Goal: Task Accomplishment & Management: Manage account settings

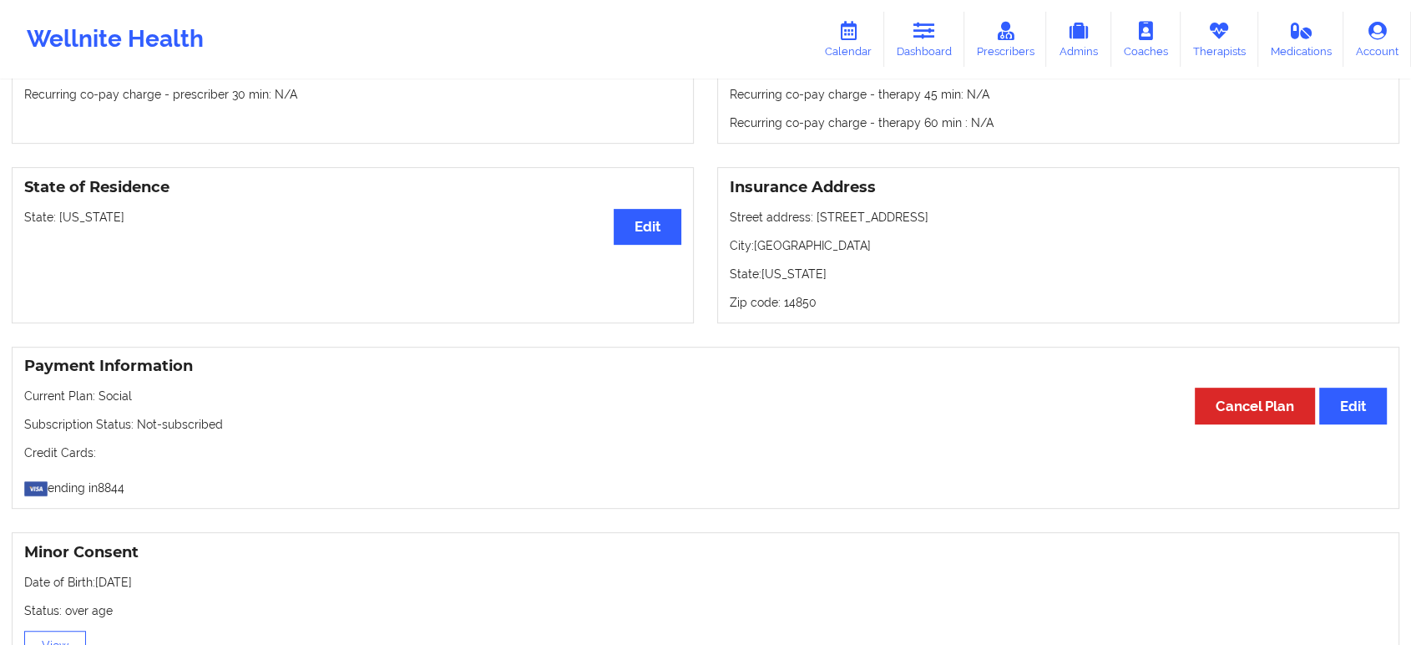
scroll to position [635, 0]
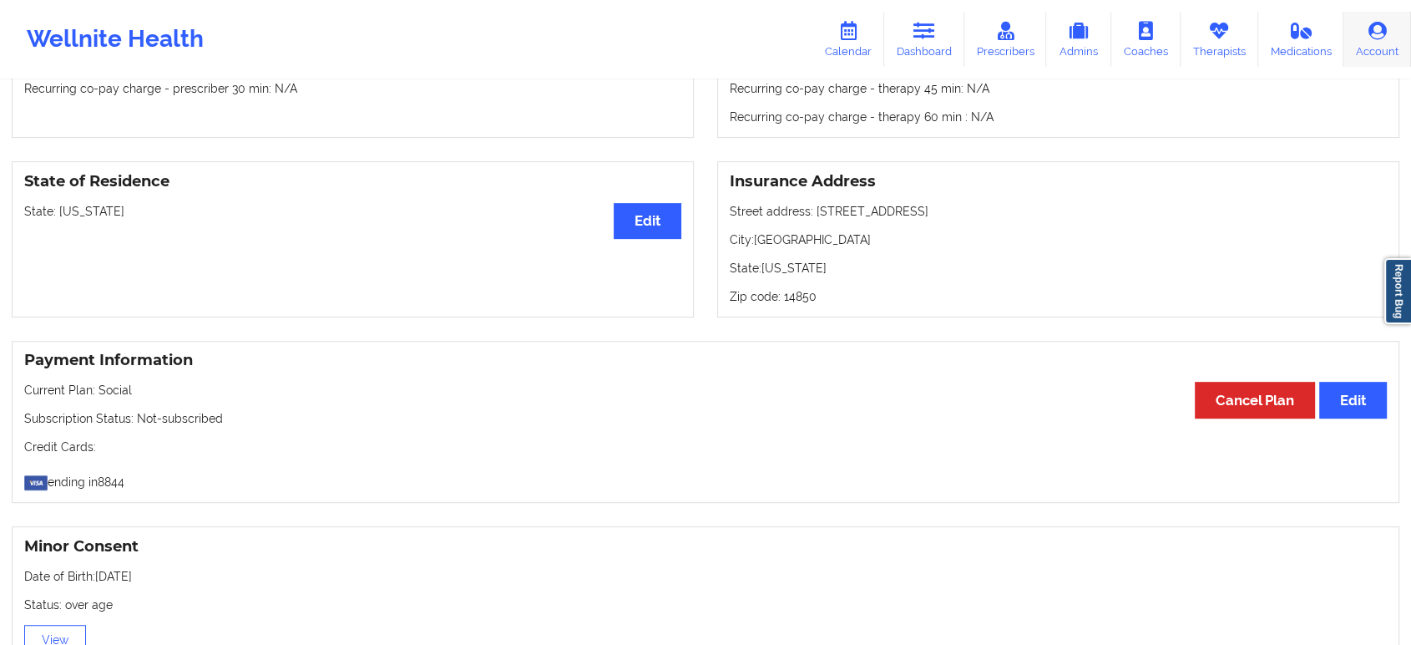
click at [1371, 35] on icon at bounding box center [1378, 31] width 22 height 18
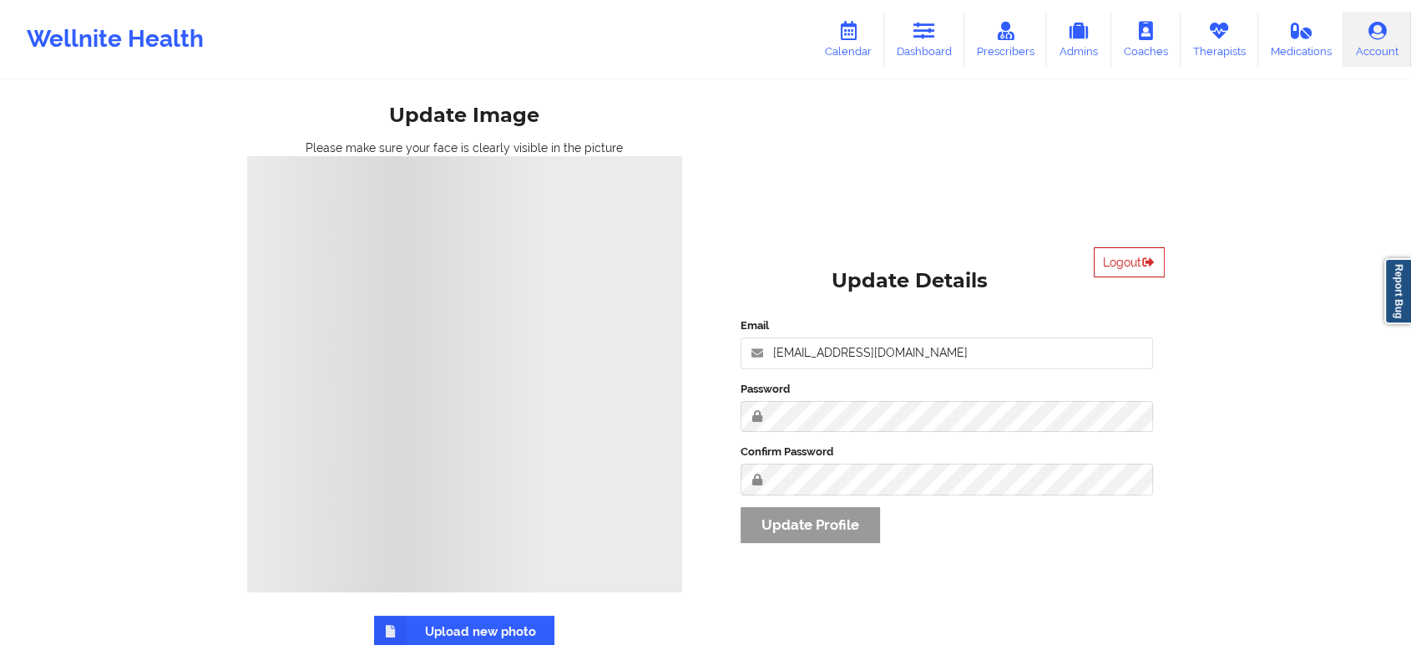
click at [1135, 264] on button "Logout" at bounding box center [1129, 262] width 71 height 30
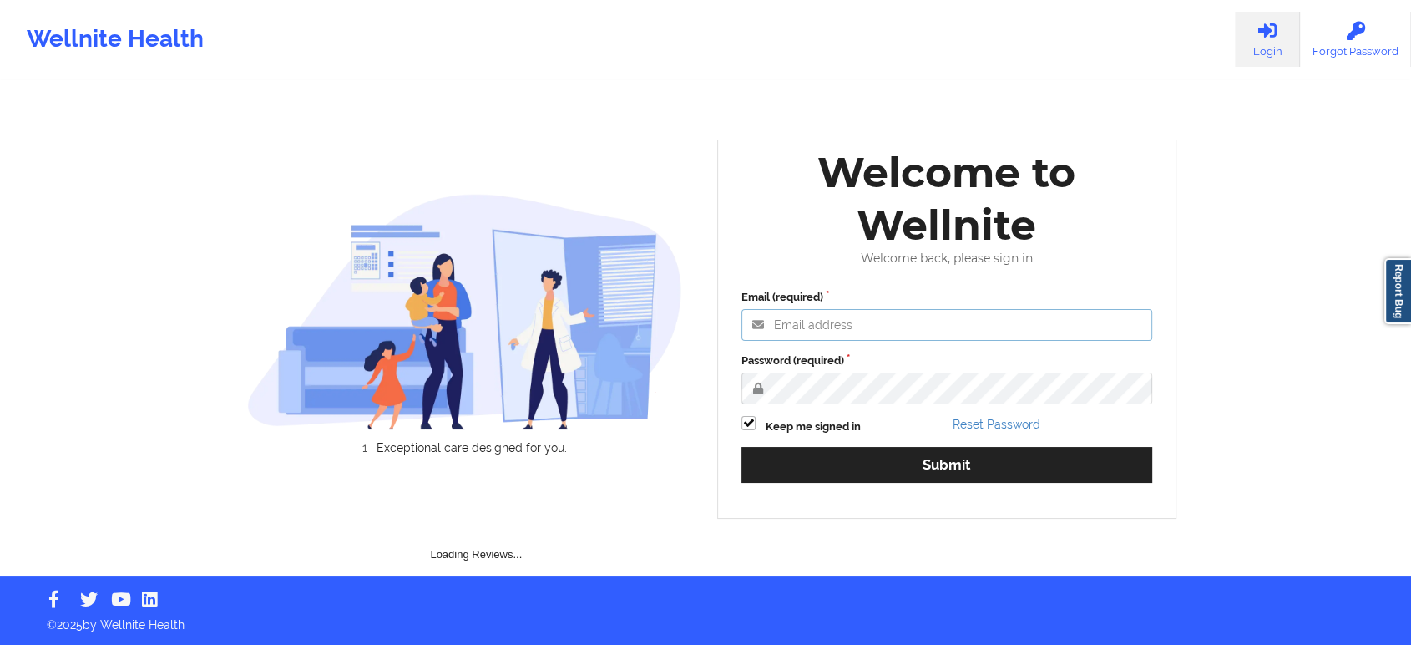
type input "[EMAIL_ADDRESS][DOMAIN_NAME]"
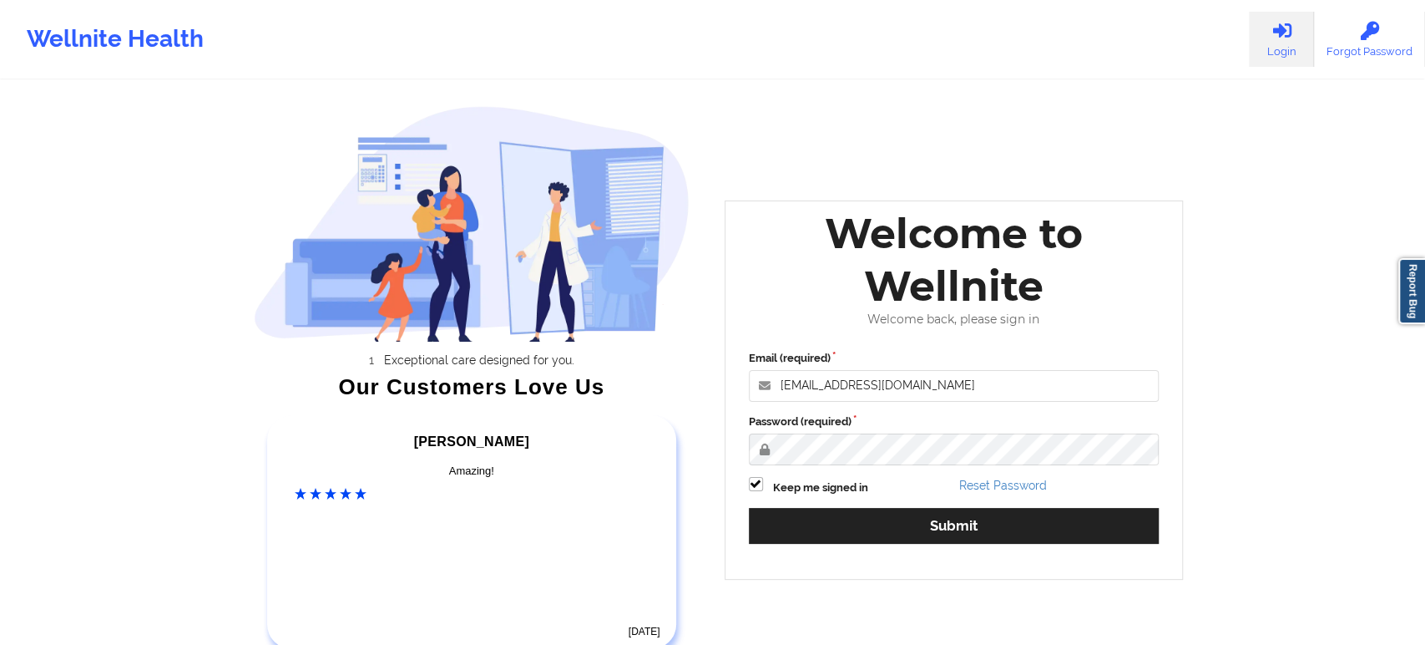
click at [1011, 467] on div "Email (required) [EMAIL_ADDRESS][DOMAIN_NAME] Password (required) Keep me signe…" at bounding box center [954, 452] width 434 height 229
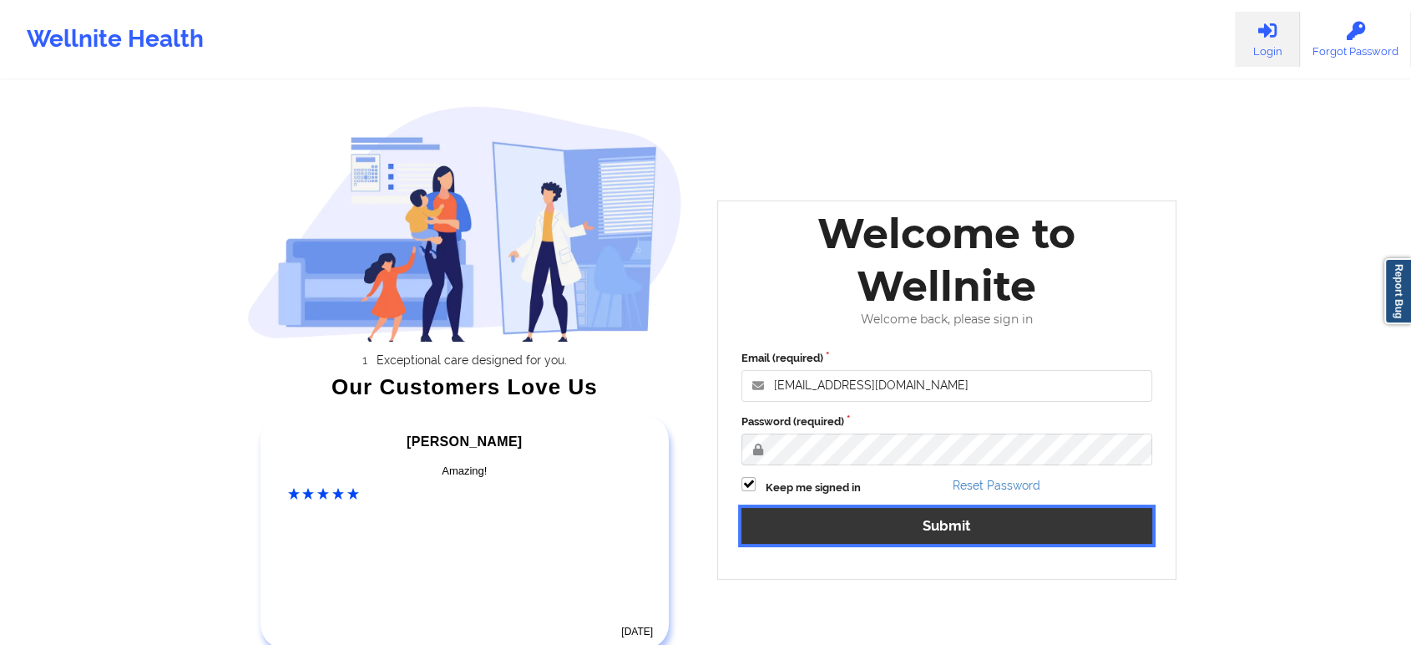
click at [1004, 527] on button "Submit" at bounding box center [946, 526] width 411 height 36
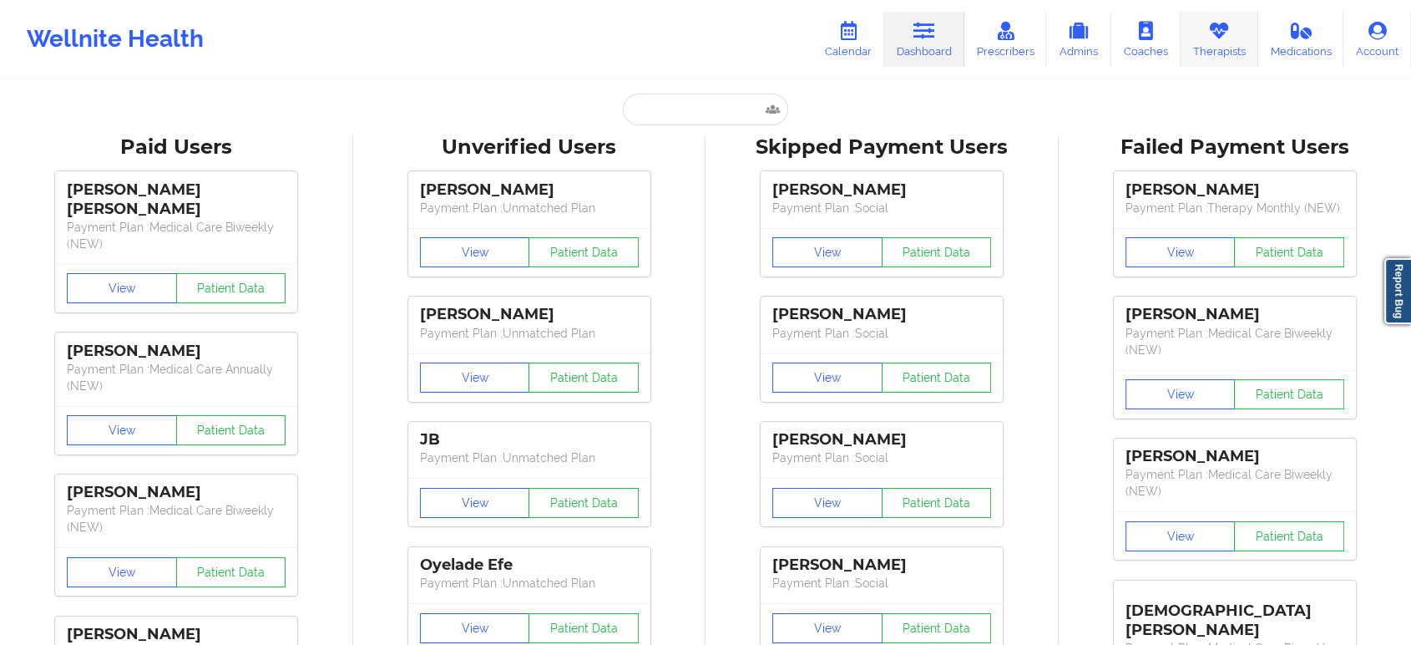
click at [1216, 38] on icon at bounding box center [1219, 31] width 22 height 18
click at [856, 31] on icon at bounding box center [848, 31] width 22 height 18
click at [707, 110] on input "text" at bounding box center [705, 110] width 165 height 32
paste input "[EMAIL_ADDRESS][DOMAIN_NAME]"
type input "[EMAIL_ADDRESS][DOMAIN_NAME]"
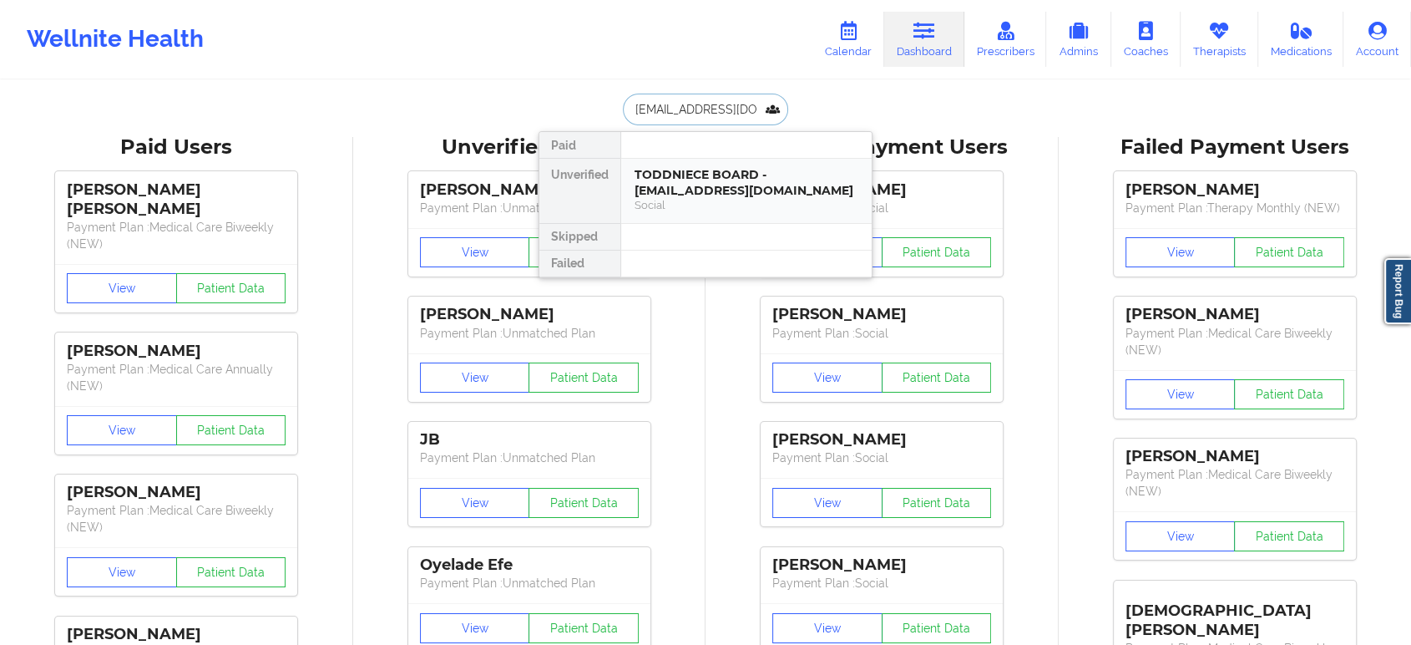
click at [713, 172] on div "TODDNIECE BOARD - [EMAIL_ADDRESS][DOMAIN_NAME]" at bounding box center [747, 182] width 224 height 31
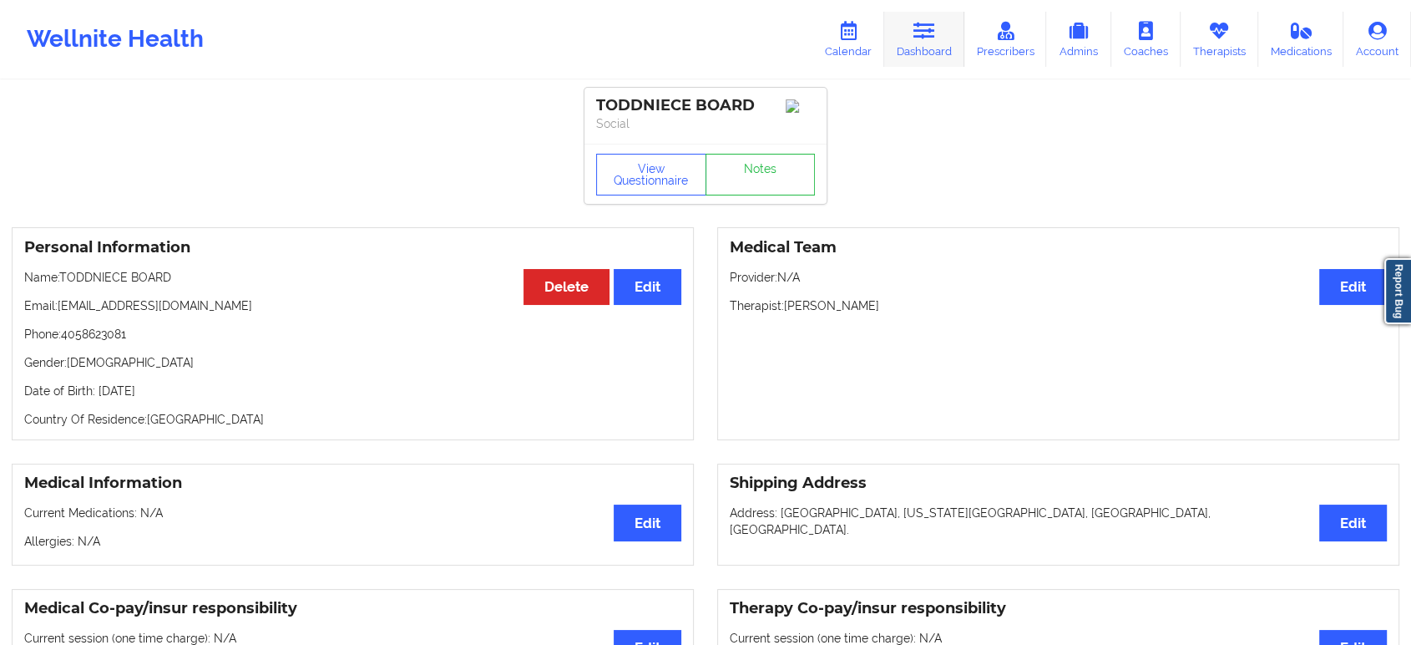
click at [934, 31] on icon at bounding box center [924, 31] width 22 height 18
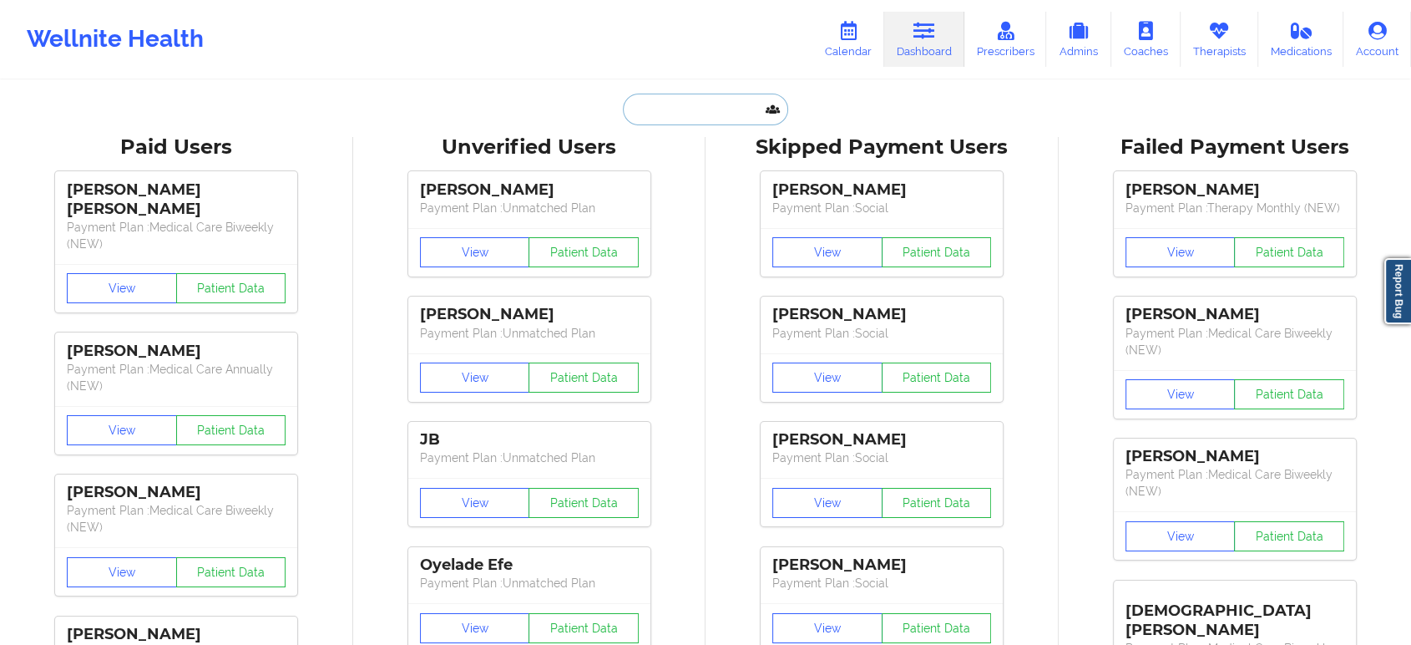
click at [733, 113] on input "text" at bounding box center [705, 110] width 165 height 32
paste input "[EMAIL_ADDRESS][DOMAIN_NAME]"
type input "[EMAIL_ADDRESS][DOMAIN_NAME]"
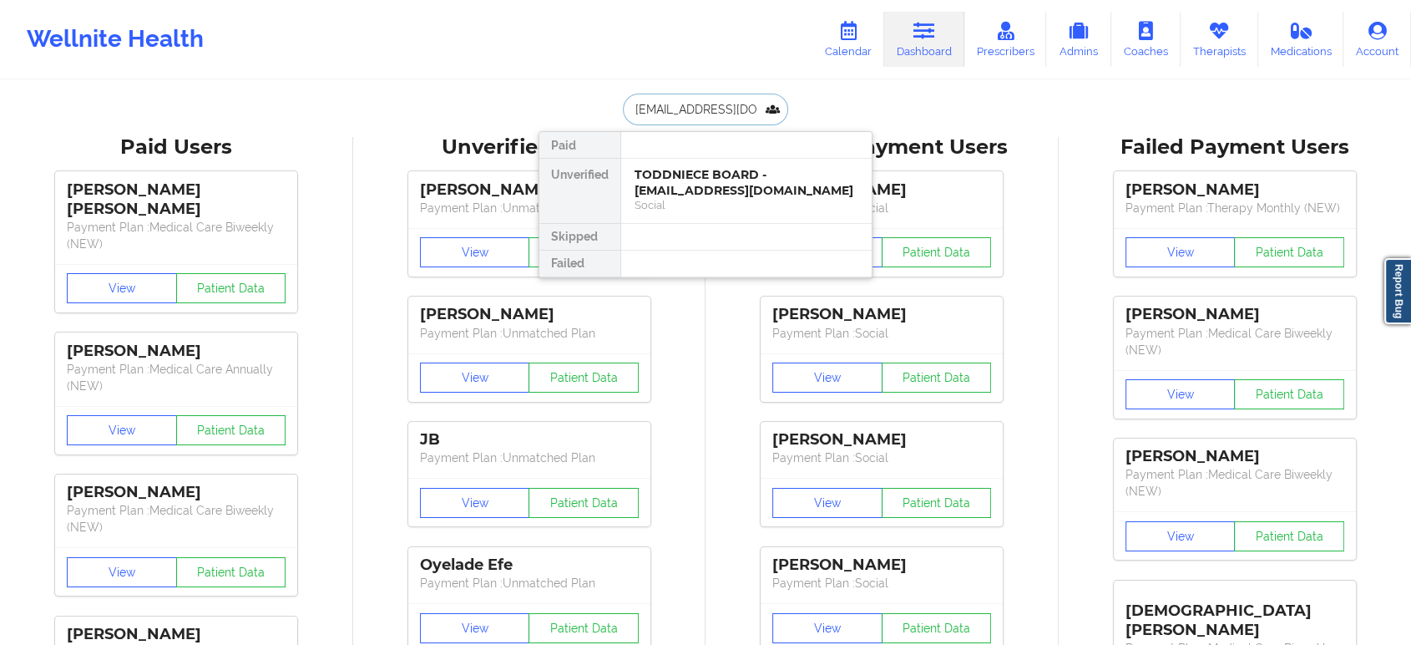
scroll to position [0, 2]
click at [719, 186] on div "Toddniece Board - [EMAIL_ADDRESS][DOMAIN_NAME]" at bounding box center [747, 182] width 224 height 31
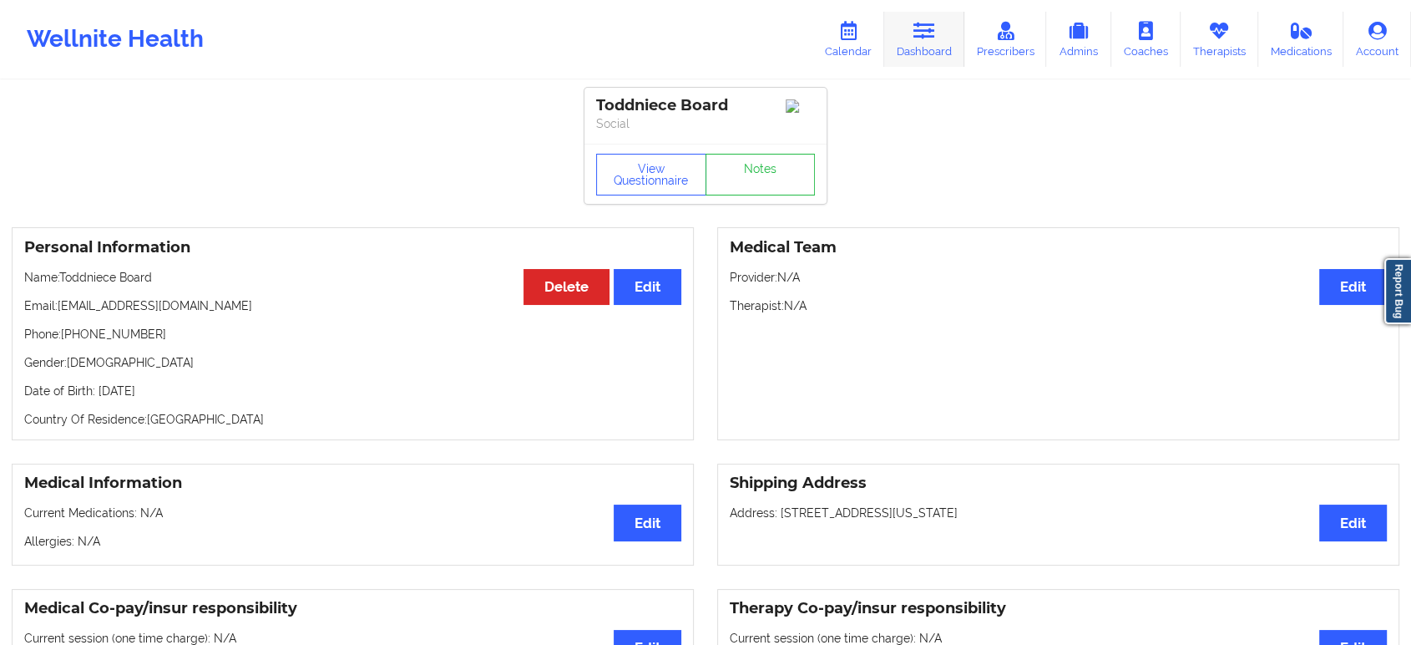
click at [923, 24] on icon at bounding box center [924, 31] width 22 height 18
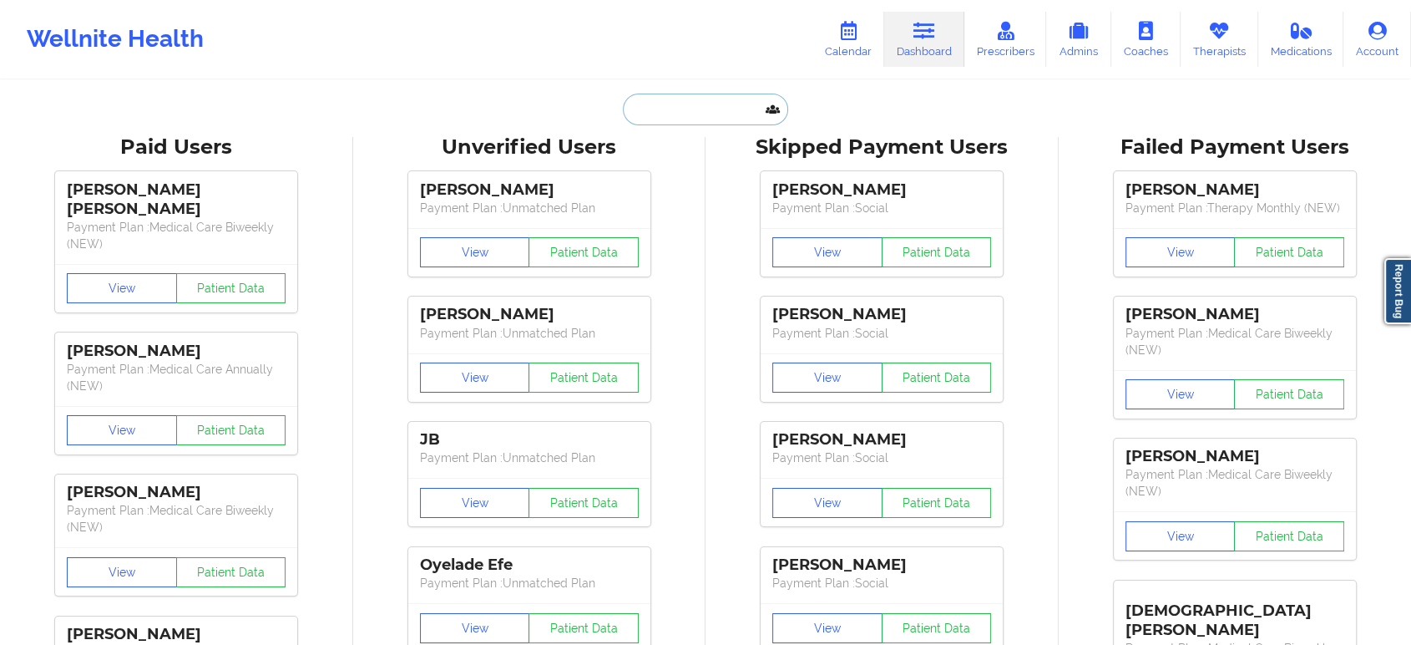
click at [708, 98] on input "text" at bounding box center [705, 110] width 165 height 32
paste input "[EMAIL_ADDRESS][DOMAIN_NAME]"
type input "[EMAIL_ADDRESS][DOMAIN_NAME]"
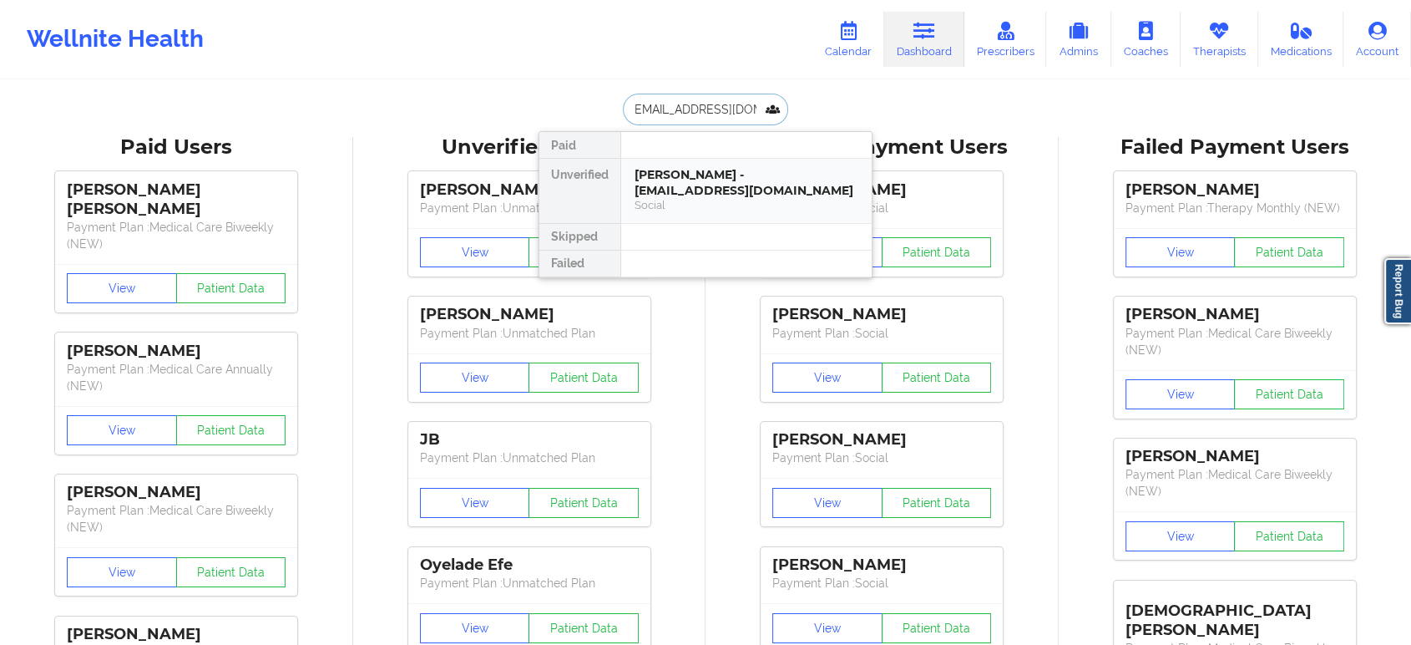
click at [698, 173] on div "[PERSON_NAME] - [EMAIL_ADDRESS][DOMAIN_NAME]" at bounding box center [747, 182] width 224 height 31
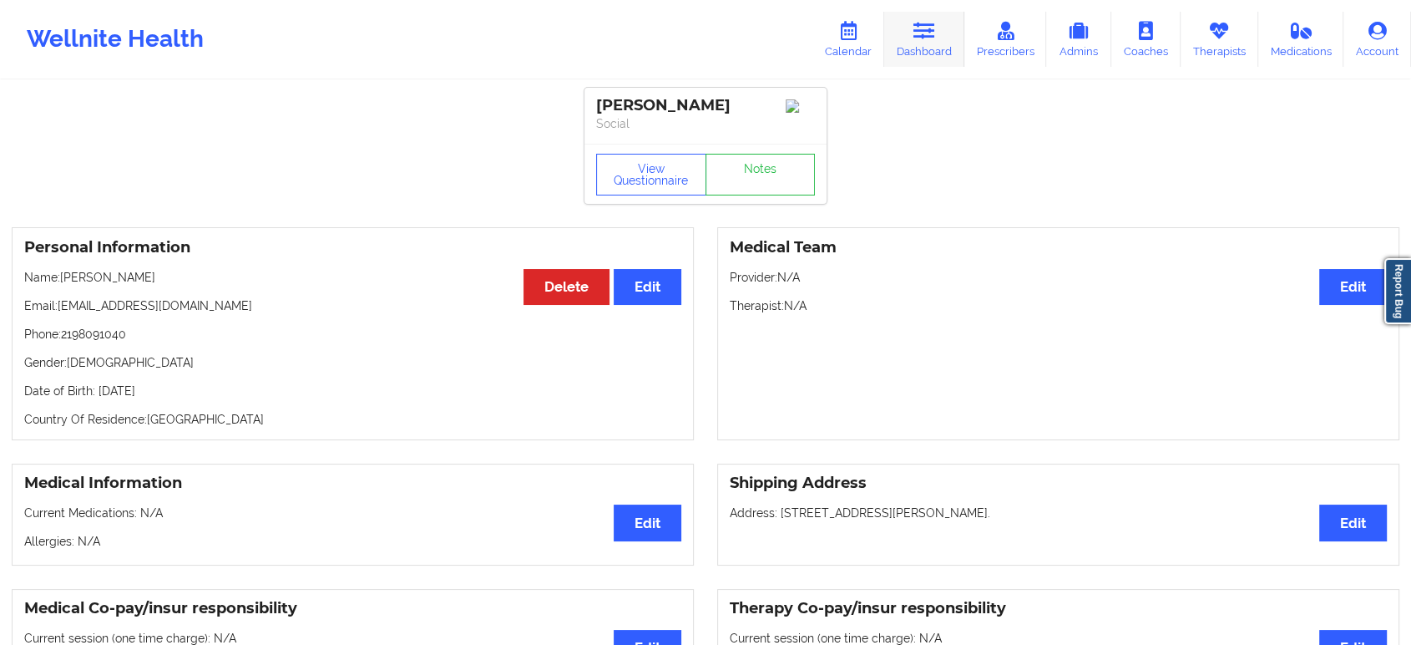
click at [938, 17] on link "Dashboard" at bounding box center [924, 39] width 80 height 55
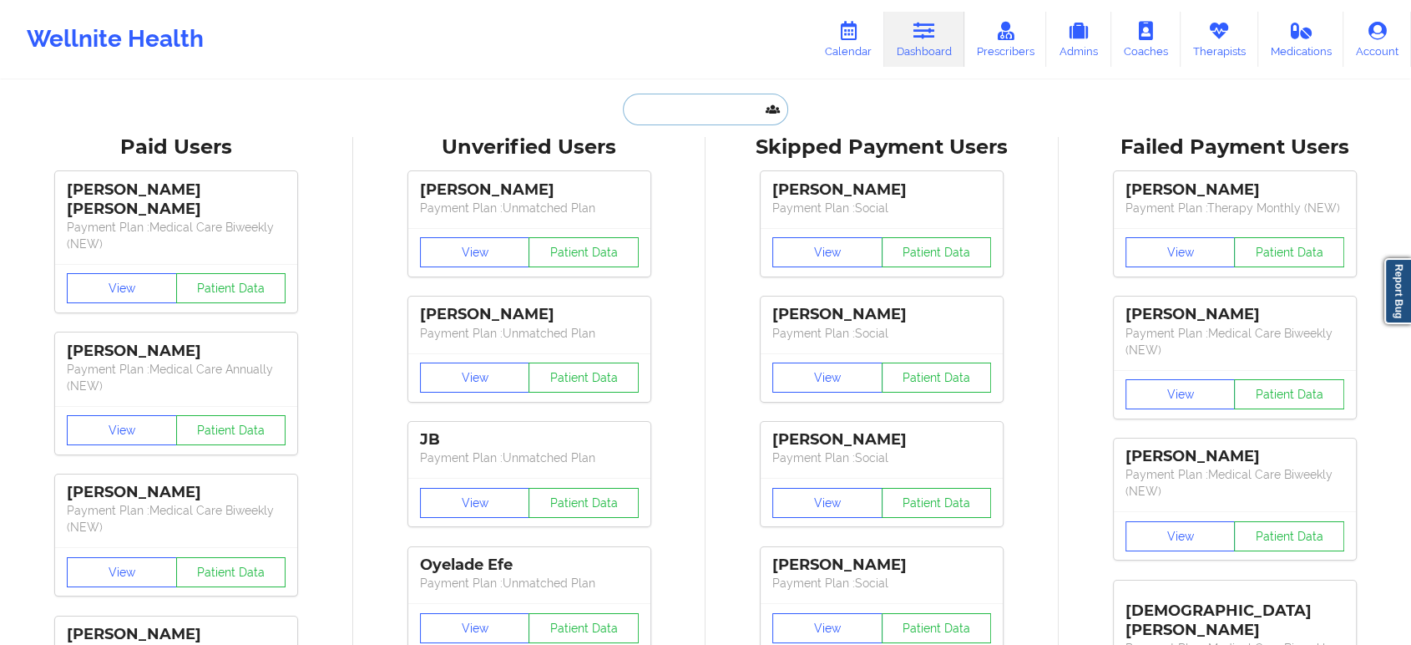
click at [725, 112] on input "text" at bounding box center [705, 110] width 165 height 32
paste input "[PERSON_NAME]"
type input "[PERSON_NAME]"
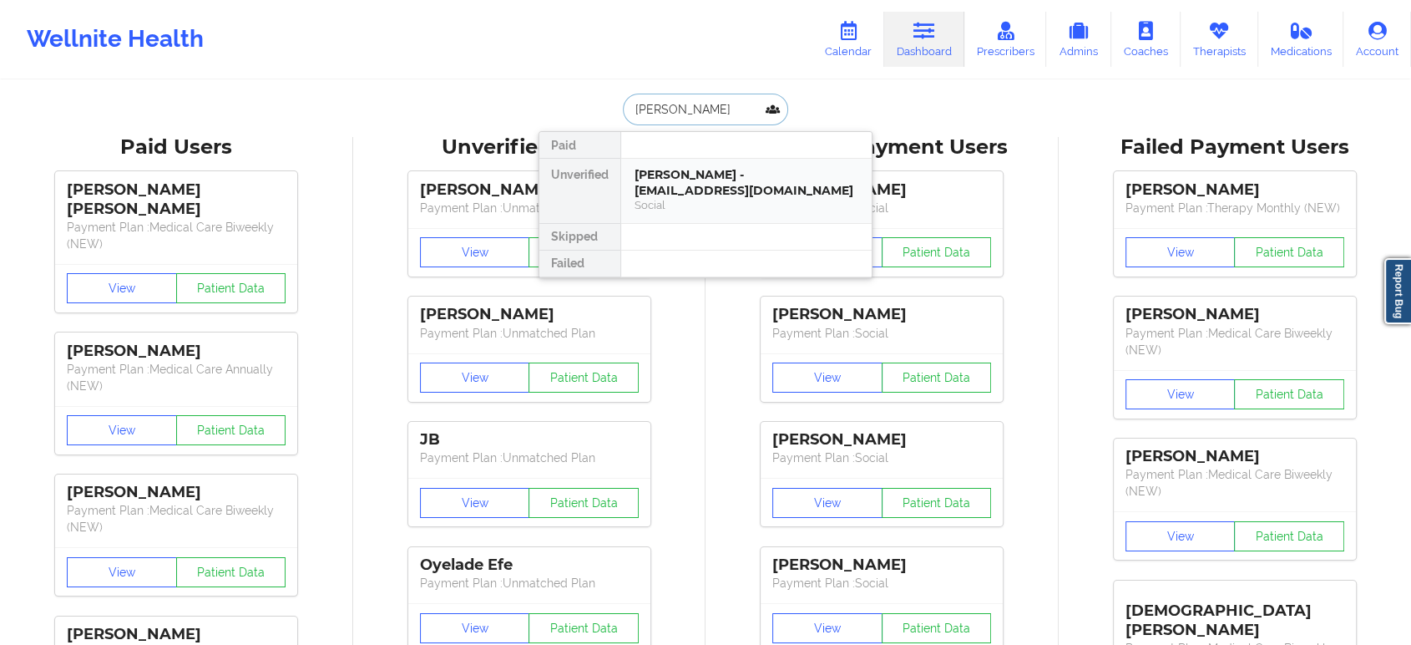
click at [723, 174] on div "[PERSON_NAME] - [EMAIL_ADDRESS][DOMAIN_NAME]" at bounding box center [747, 182] width 224 height 31
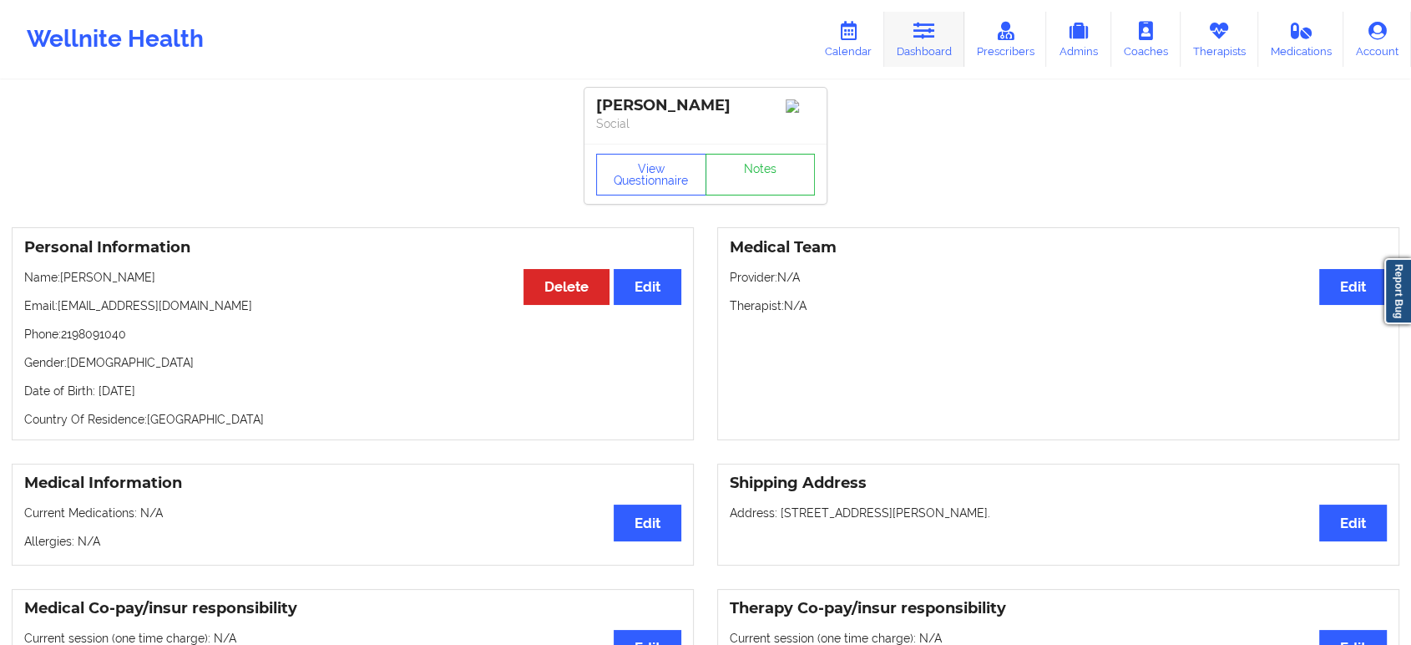
click at [922, 38] on icon at bounding box center [924, 31] width 22 height 18
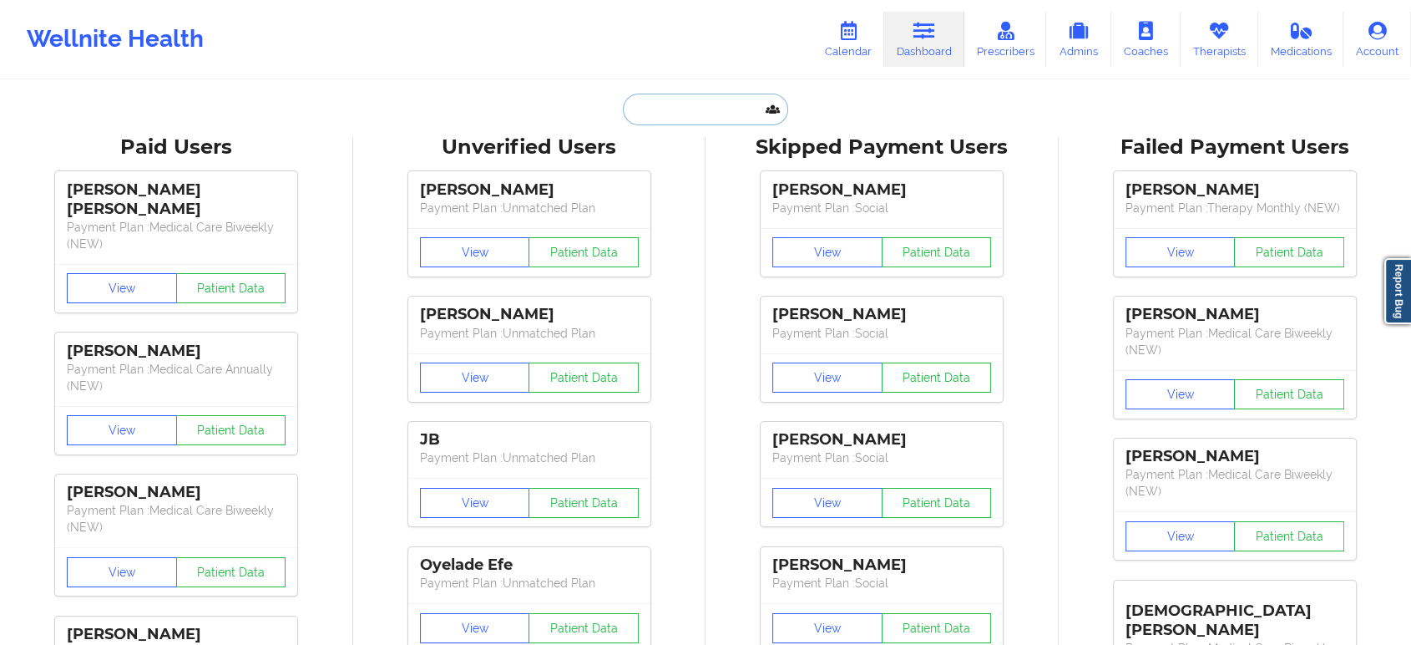
click at [731, 106] on input "text" at bounding box center [705, 110] width 165 height 32
paste input "[EMAIL_ADDRESS][DOMAIN_NAME]"
type input "[EMAIL_ADDRESS][DOMAIN_NAME]"
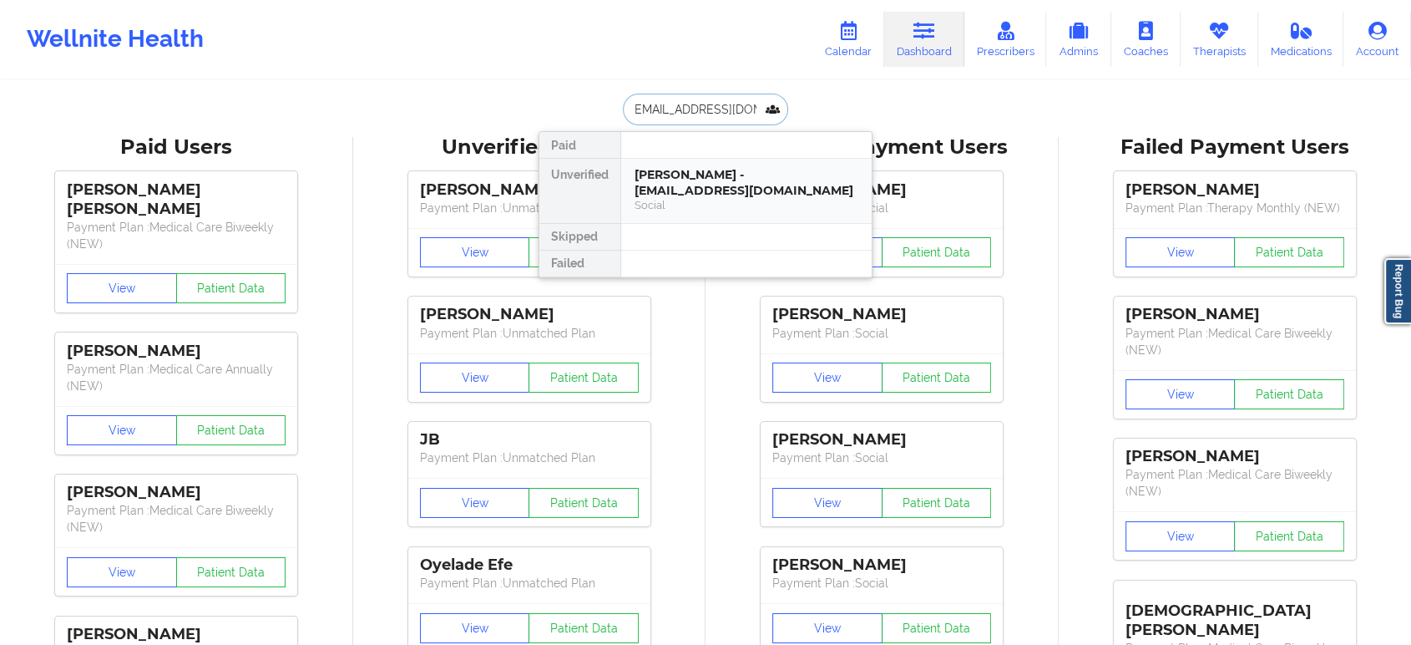
click at [710, 190] on div "[PERSON_NAME] - [EMAIL_ADDRESS][DOMAIN_NAME]" at bounding box center [747, 182] width 224 height 31
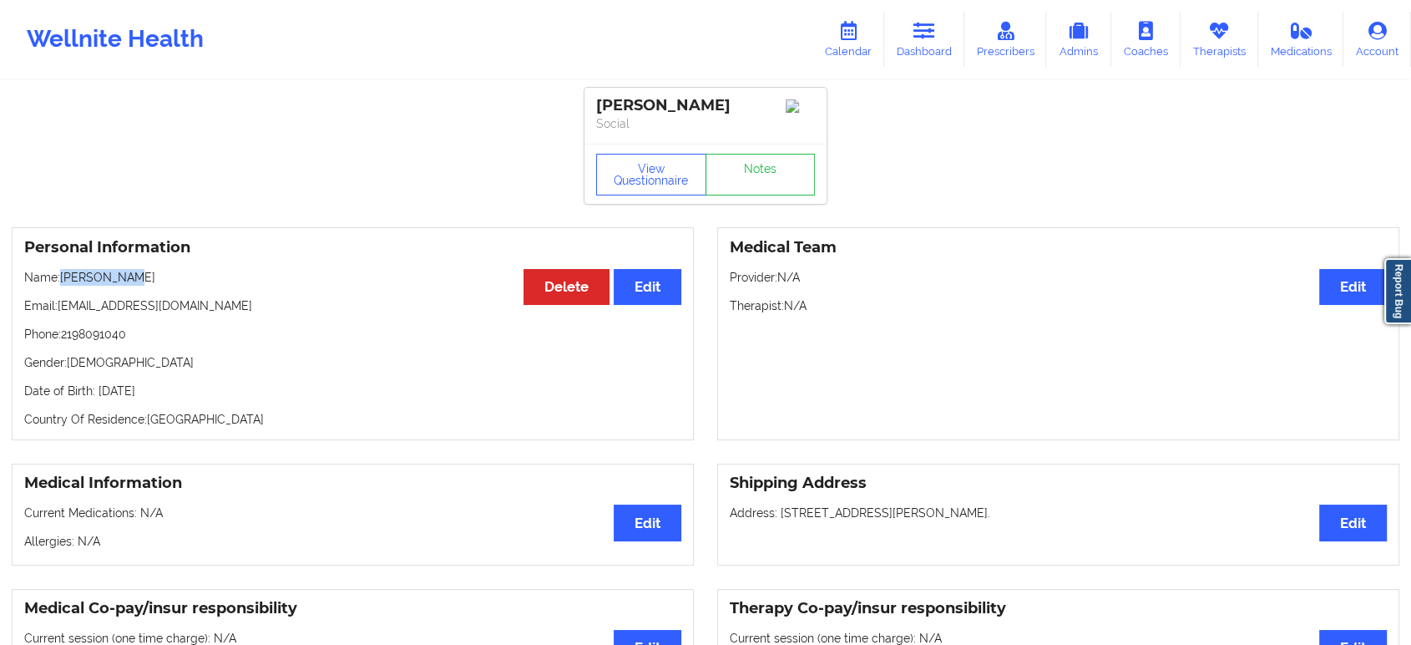
drag, startPoint x: 133, startPoint y: 285, endPoint x: 64, endPoint y: 285, distance: 68.5
click at [64, 285] on p "Name: [PERSON_NAME]" at bounding box center [352, 277] width 657 height 17
copy p "[PERSON_NAME]"
click at [1344, 294] on button "Edit" at bounding box center [1353, 287] width 68 height 36
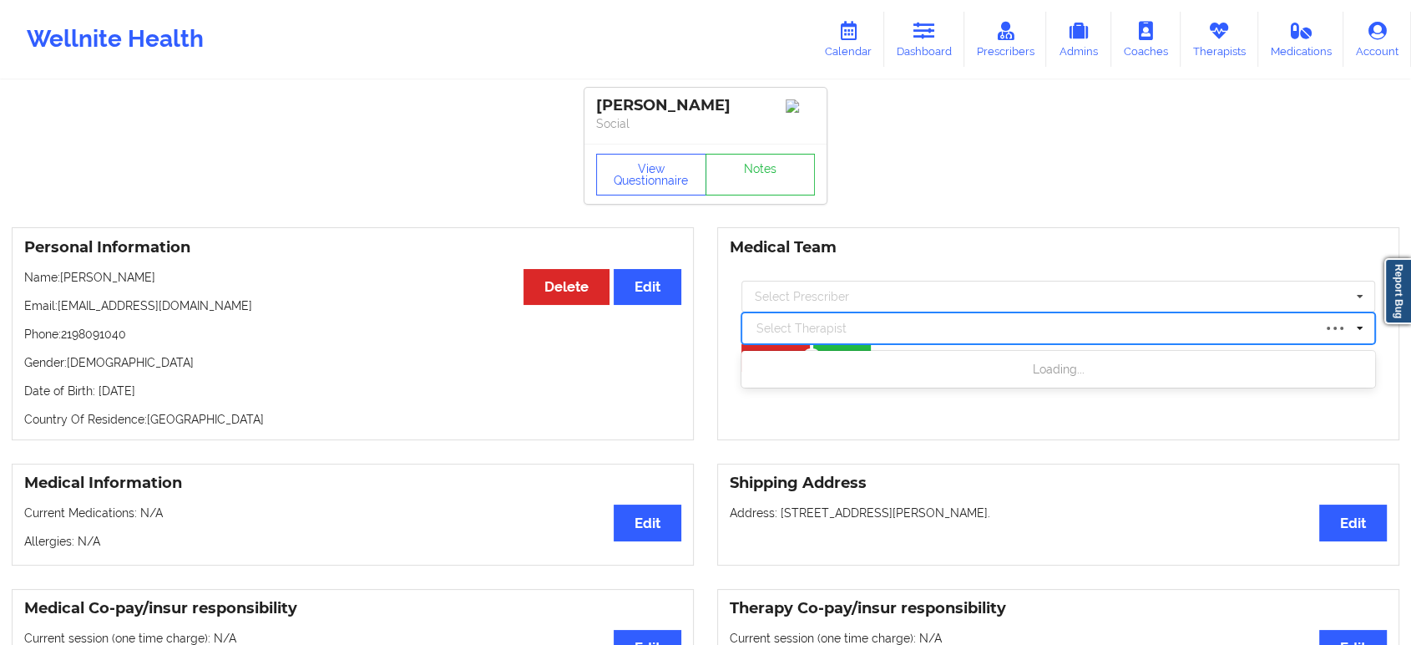
click at [1035, 338] on div at bounding box center [1033, 328] width 555 height 20
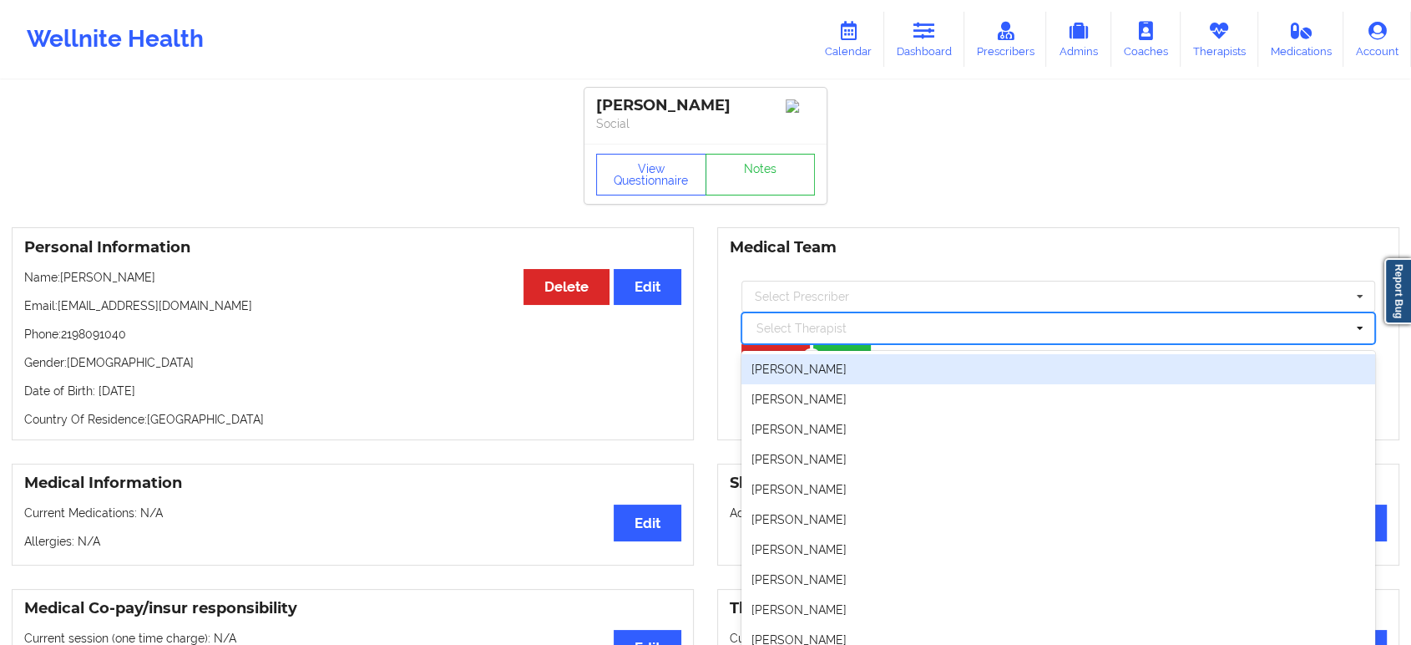
paste input "[PERSON_NAME]"
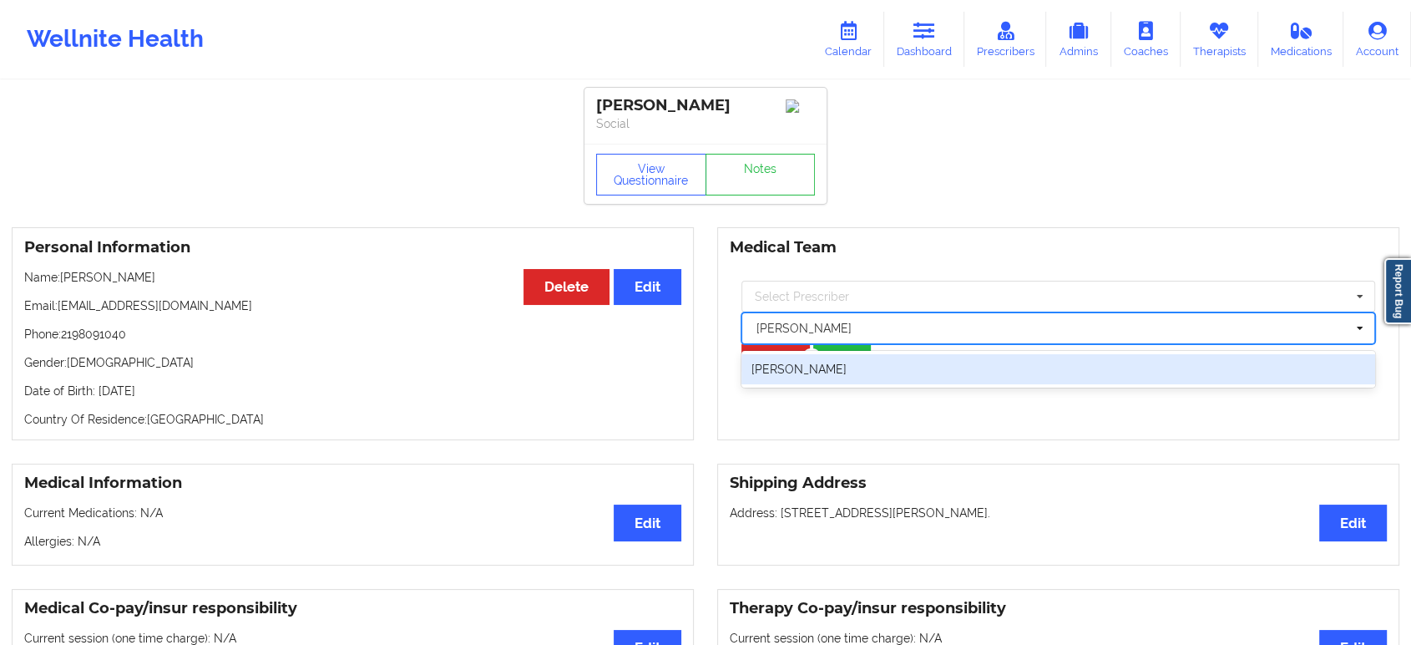
click at [953, 380] on div "[PERSON_NAME]" at bounding box center [1058, 369] width 634 height 30
type input "[PERSON_NAME]"
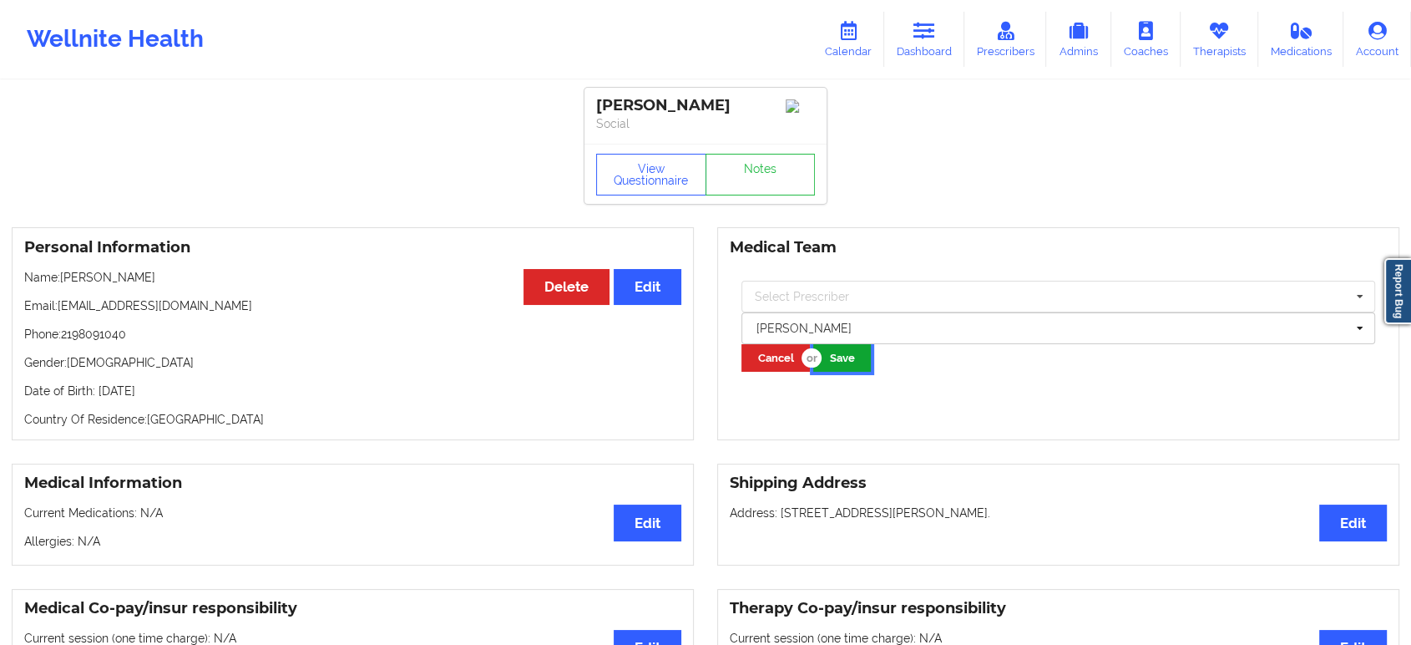
click at [856, 370] on button "Save" at bounding box center [842, 358] width 58 height 28
